Goal: Find specific page/section: Find specific page/section

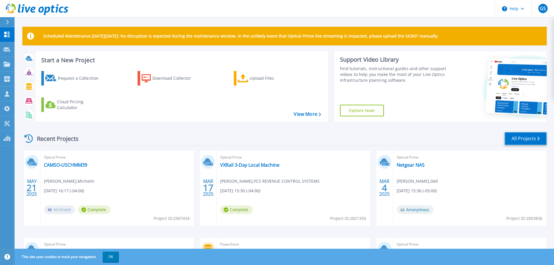
click at [518, 138] on link "All Projects" at bounding box center [525, 138] width 42 height 13
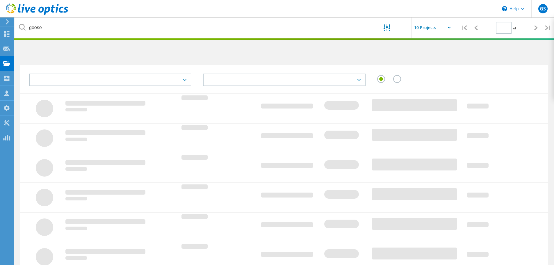
type input "1"
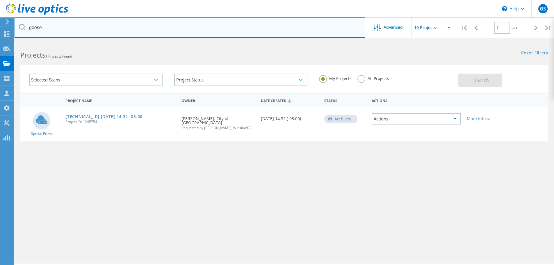
drag, startPoint x: 50, startPoint y: 31, endPoint x: 26, endPoint y: 28, distance: 24.8
click at [26, 28] on input "goose" at bounding box center [190, 27] width 351 height 20
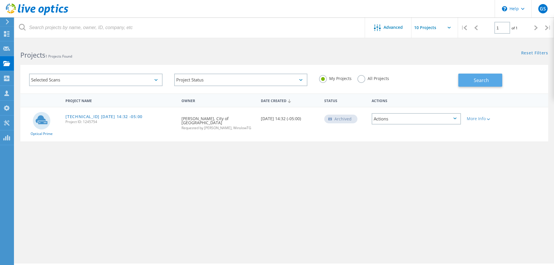
click at [477, 82] on span "Search" at bounding box center [481, 80] width 15 height 6
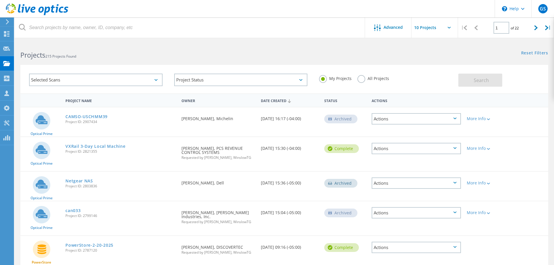
click at [365, 78] on label "All Projects" at bounding box center [373, 78] width 32 height 6
click at [0, 0] on input "All Projects" at bounding box center [0, 0] width 0 height 0
click at [478, 79] on span "Search" at bounding box center [481, 80] width 15 height 6
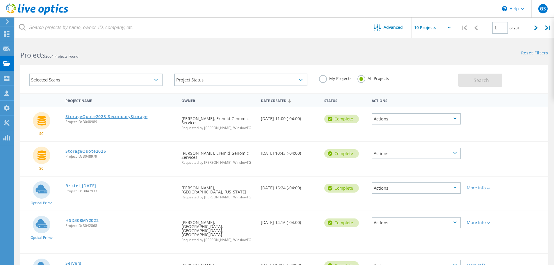
click at [131, 115] on link "StorageQuote2025_SecondaryStorage" at bounding box center [106, 117] width 82 height 4
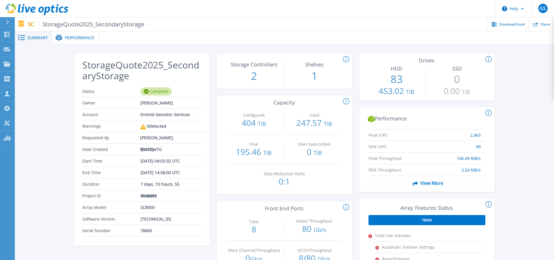
click at [72, 40] on span "Performance" at bounding box center [80, 38] width 30 height 4
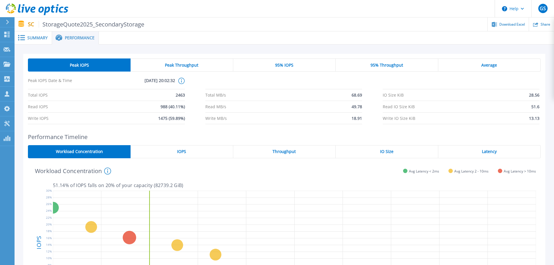
click at [38, 40] on span "Summary" at bounding box center [37, 38] width 20 height 4
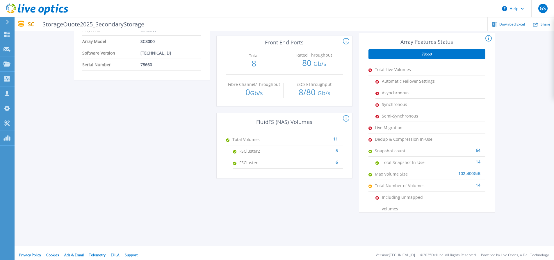
scroll to position [170, 0]
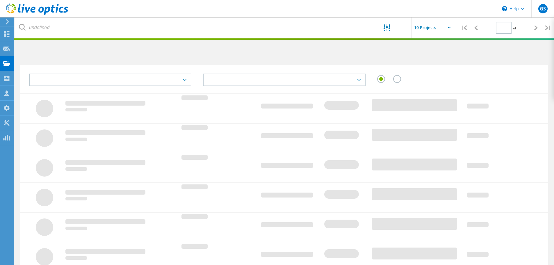
type input "1"
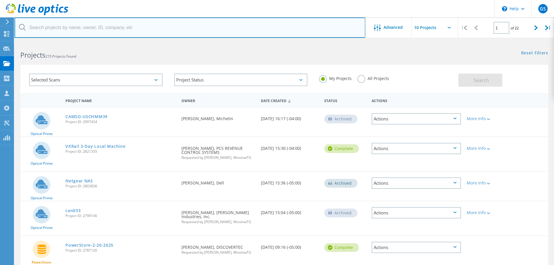
click at [76, 29] on input "text" at bounding box center [190, 27] width 351 height 20
type input "gc"
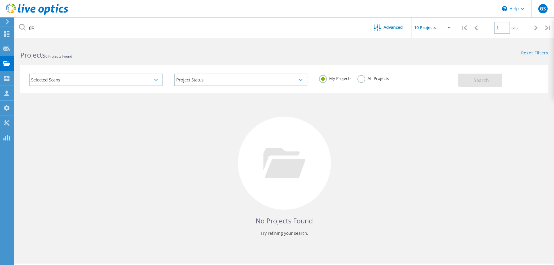
click at [361, 81] on label "All Projects" at bounding box center [373, 78] width 32 height 6
click at [0, 0] on input "All Projects" at bounding box center [0, 0] width 0 height 0
click at [482, 85] on button "Search" at bounding box center [480, 80] width 44 height 13
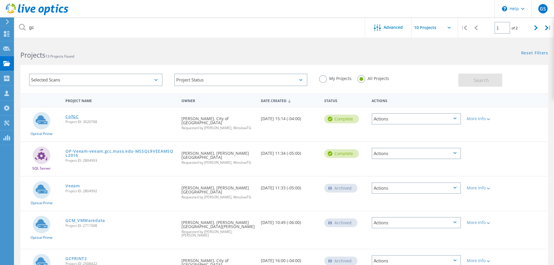
click at [74, 115] on link "CofGC" at bounding box center [71, 117] width 13 height 4
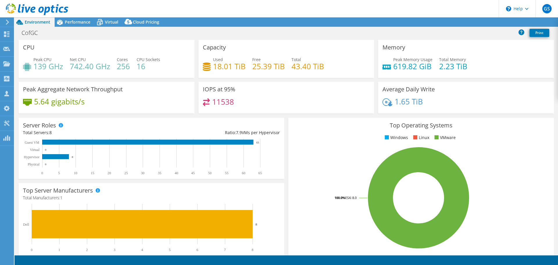
select select "USD"
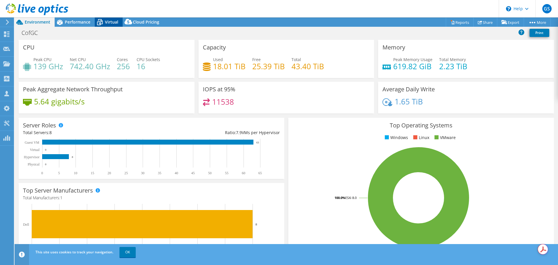
click at [112, 20] on span "Virtual" at bounding box center [111, 22] width 13 height 6
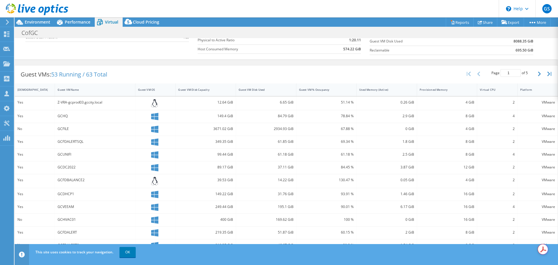
scroll to position [127, 0]
